Goal: Task Accomplishment & Management: Use online tool/utility

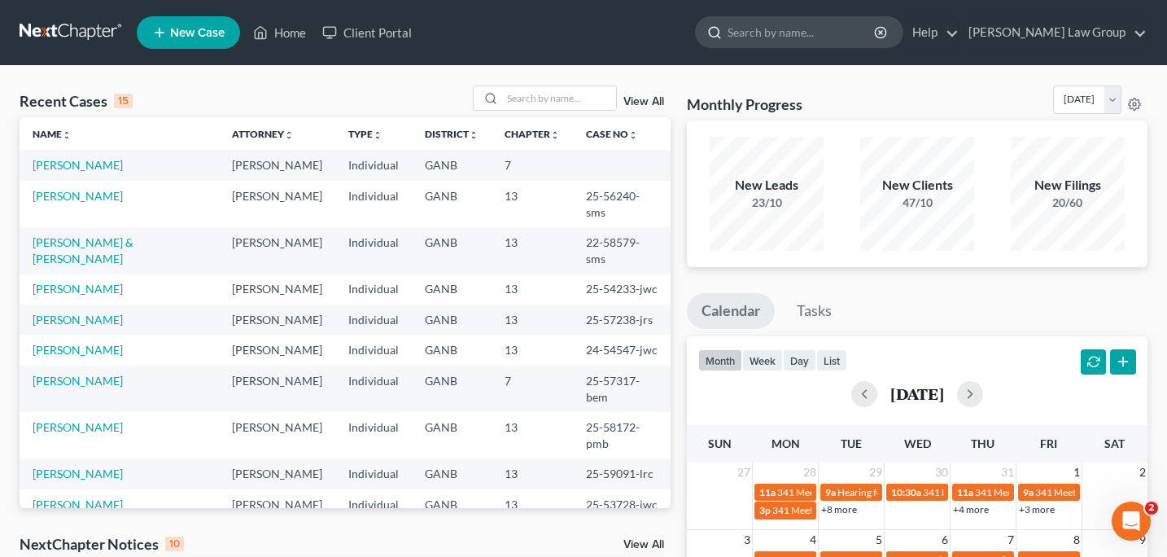
click at [814, 37] on input "search" at bounding box center [802, 32] width 149 height 30
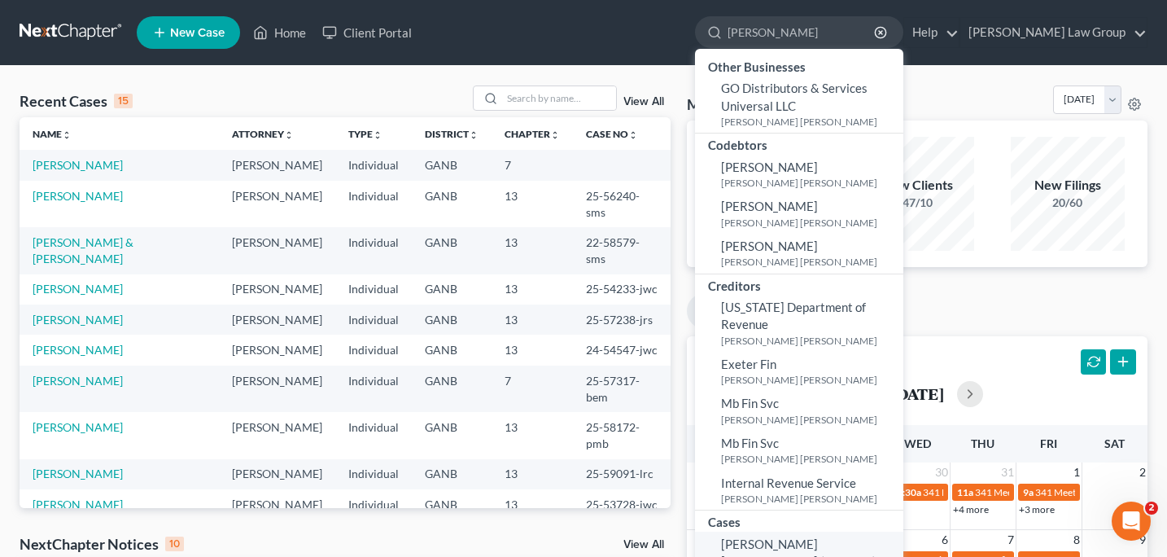
type input "ocando"
click at [821, 536] on span "Ocando Barrios, Jorge (Archived)" at bounding box center [798, 552] width 155 height 32
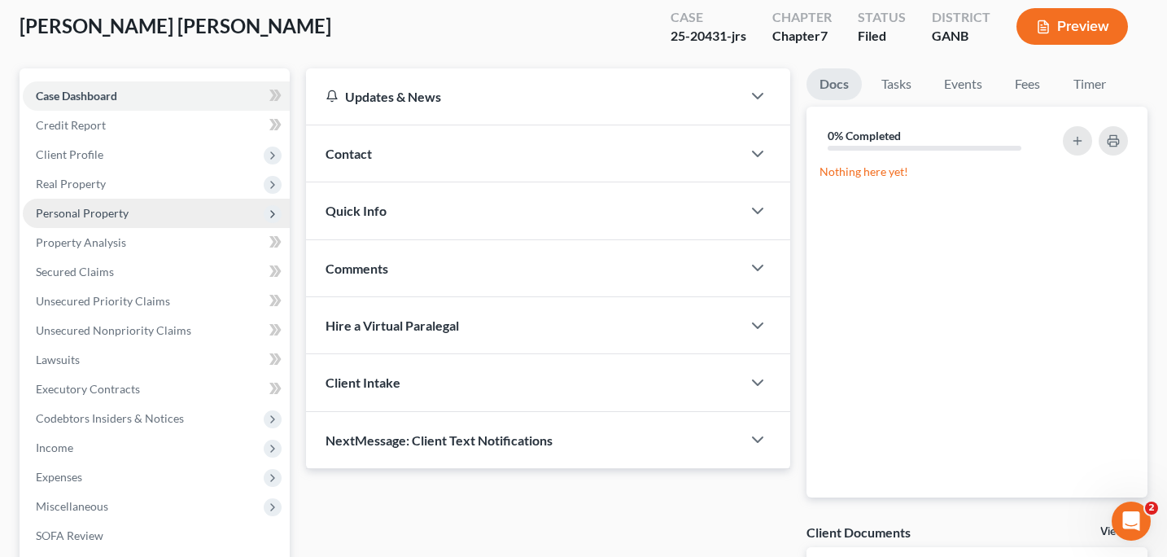
scroll to position [106, 0]
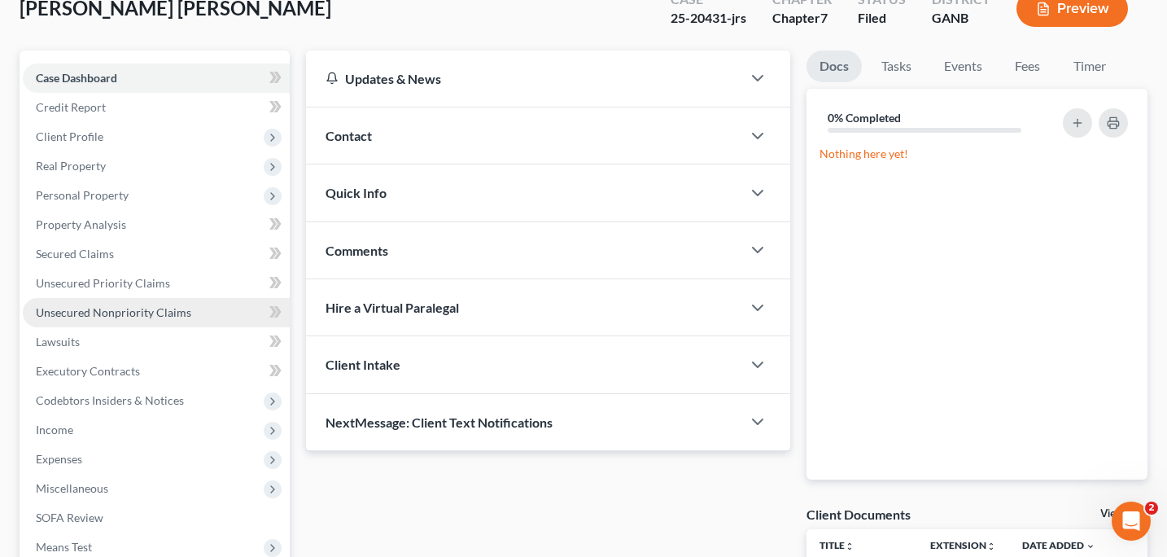
click at [112, 319] on link "Unsecured Nonpriority Claims" at bounding box center [156, 312] width 267 height 29
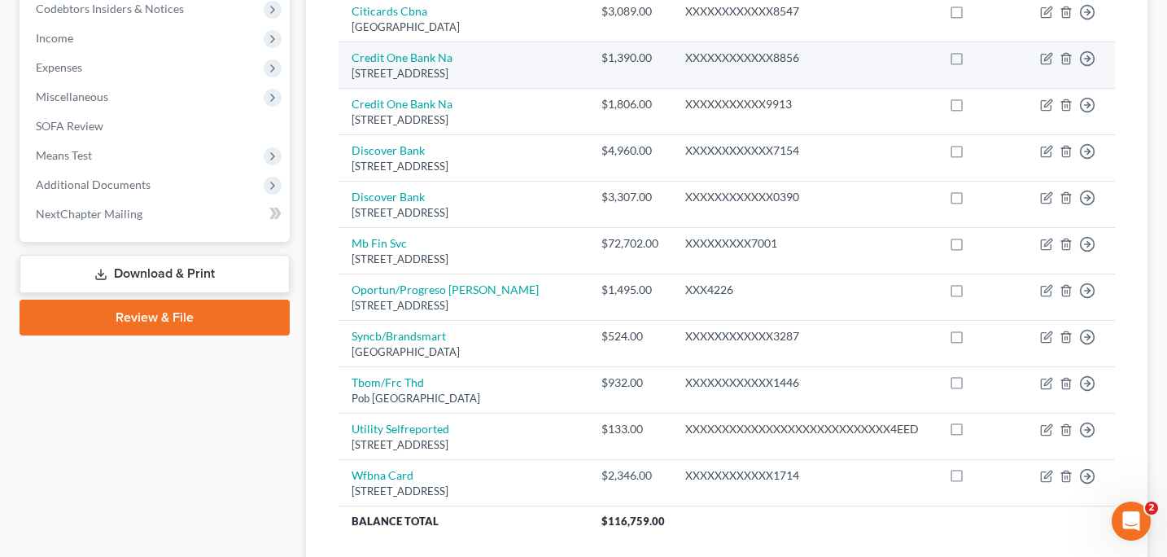
scroll to position [500, 0]
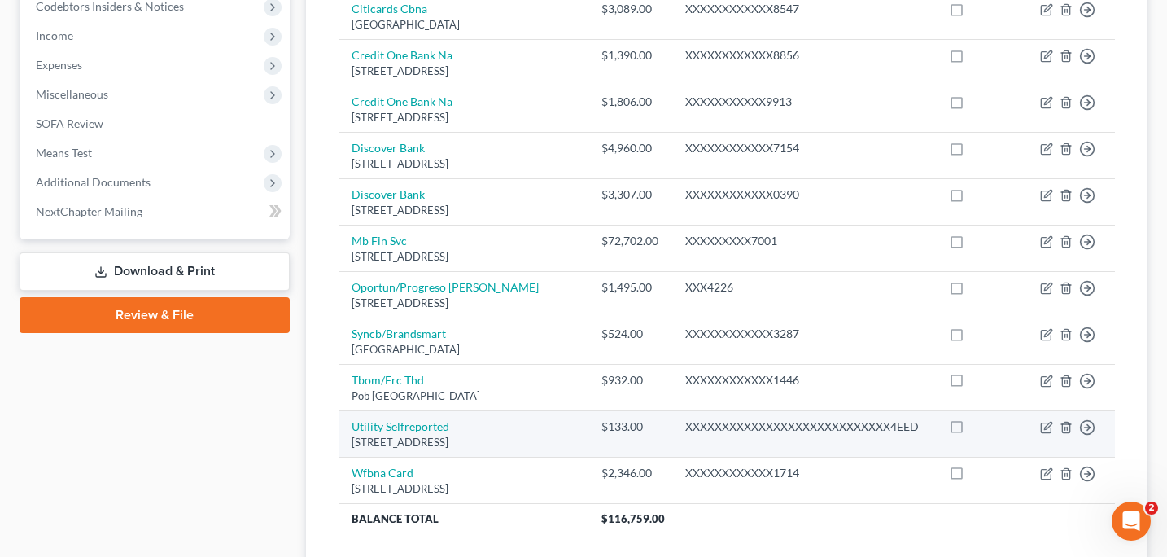
click at [428, 428] on link "Utility Selfreported" at bounding box center [401, 426] width 98 height 14
select select "45"
select select "0"
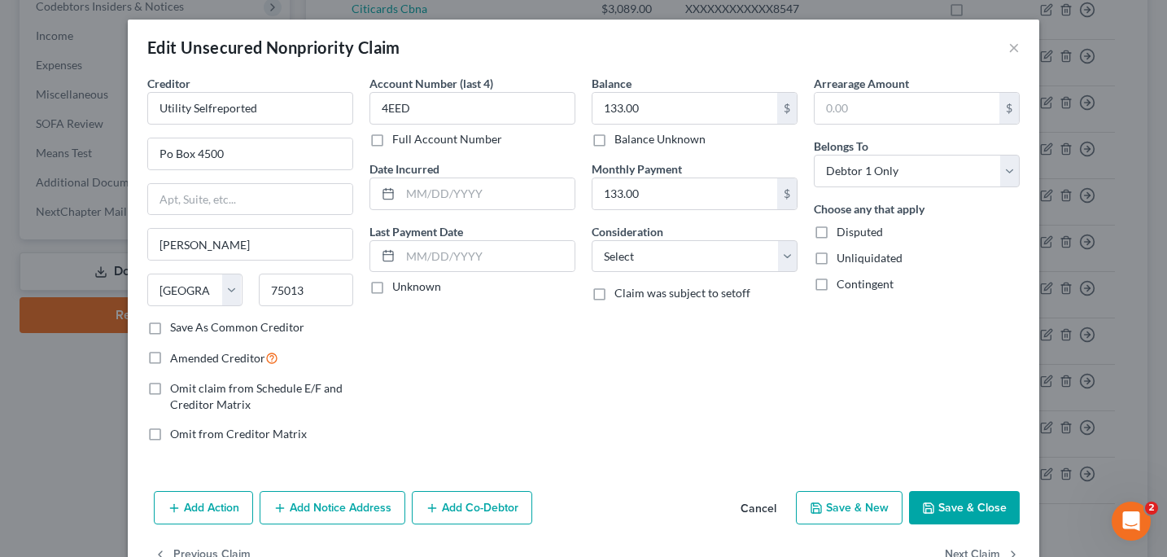
click at [1020, 50] on div "Edit Unsecured Nonpriority Claim ×" at bounding box center [584, 47] width 912 height 55
click at [1009, 50] on button "×" at bounding box center [1014, 47] width 11 height 20
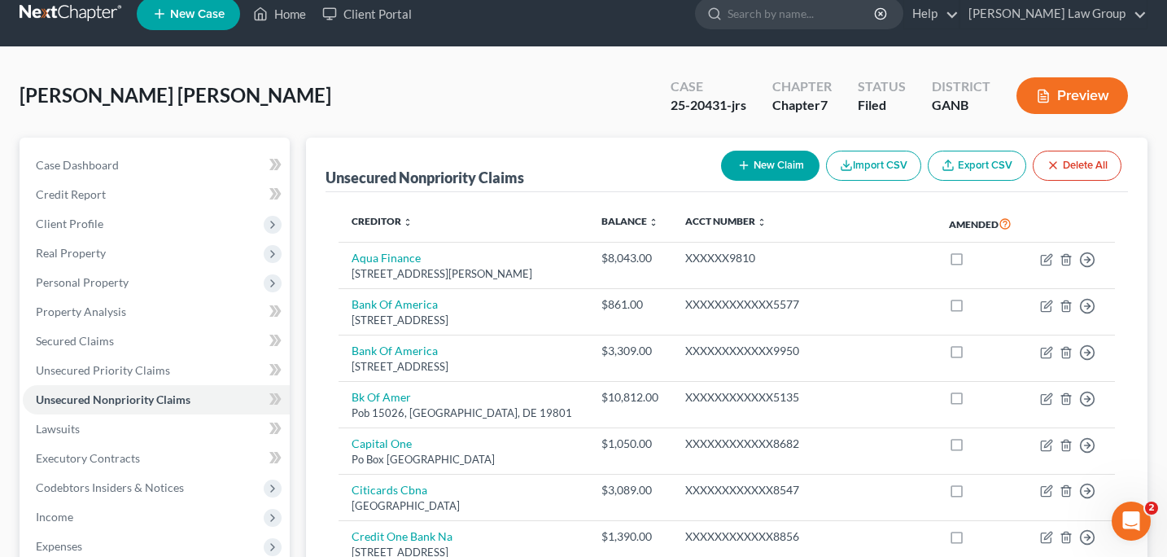
scroll to position [0, 0]
